Goal: Information Seeking & Learning: Learn about a topic

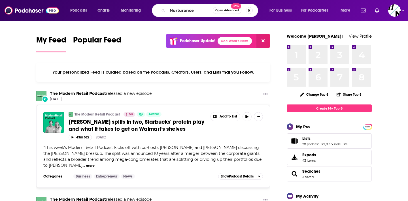
type input "Nurturance"
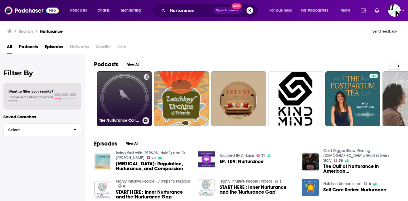
click at [120, 112] on link "The Nurturance Collective: Family Life Coaching" at bounding box center [124, 98] width 55 height 55
click at [118, 90] on link "The Nurturance Collective: Family Life Coaching" at bounding box center [124, 98] width 55 height 55
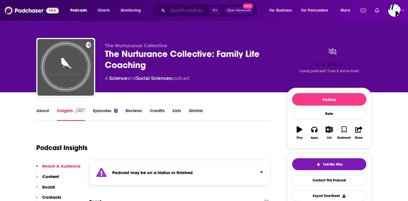
click at [178, 13] on input "Search podcasts, credits, & more..." at bounding box center [188, 10] width 42 height 9
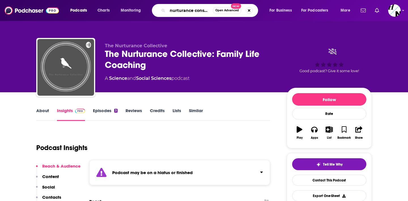
type input "nurturance consulting"
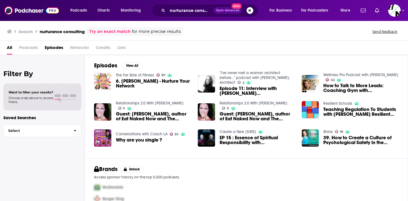
click at [29, 48] on span "Podcasts" at bounding box center [28, 49] width 19 height 12
